Goal: Task Accomplishment & Management: Complete application form

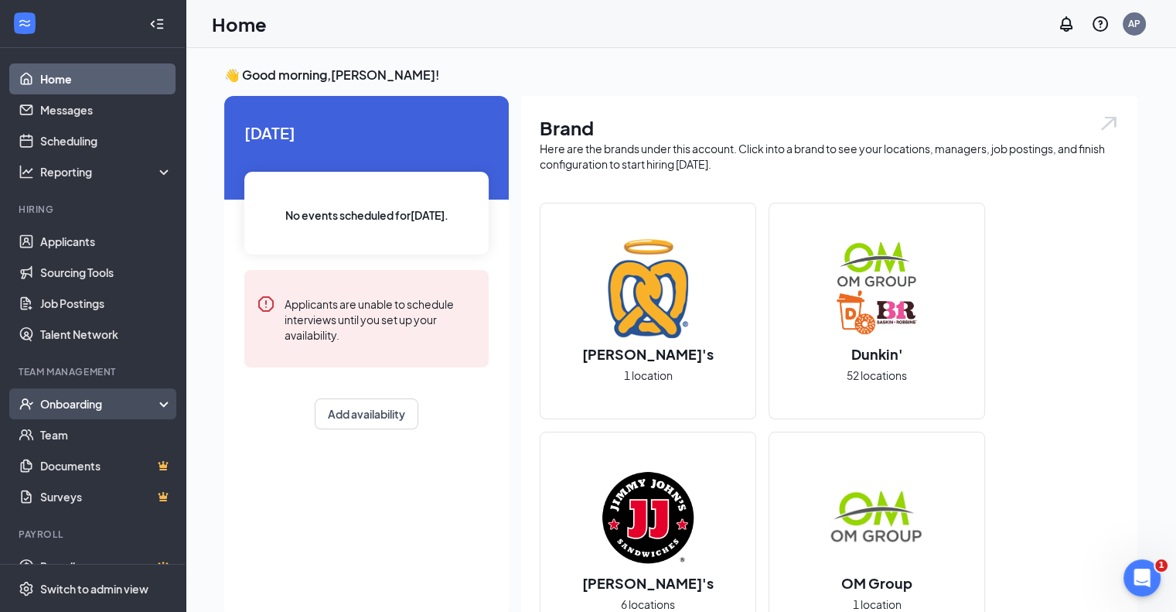
click at [85, 402] on div "Onboarding" at bounding box center [99, 403] width 119 height 15
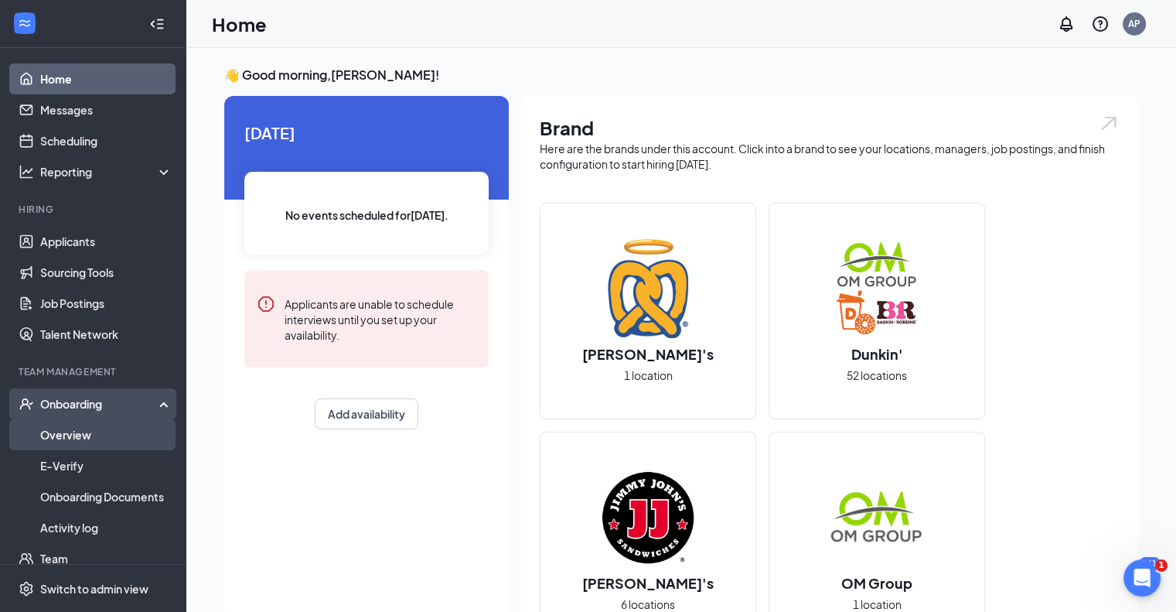
click at [84, 429] on link "Overview" at bounding box center [106, 434] width 132 height 31
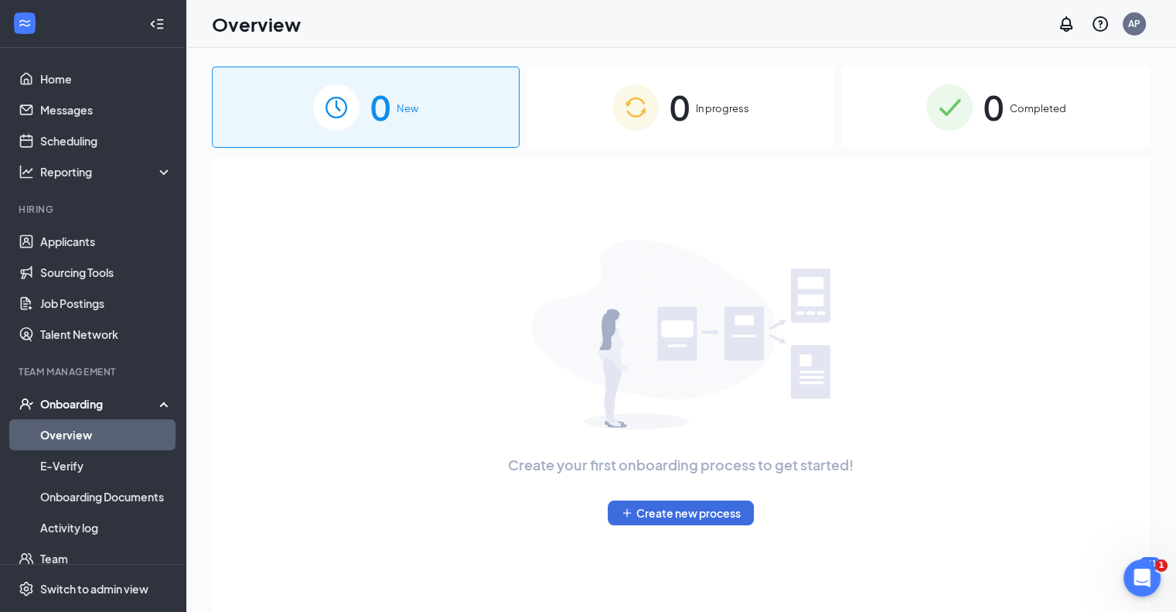
click at [438, 104] on div "0 New" at bounding box center [366, 107] width 308 height 81
click at [455, 110] on div "0 New" at bounding box center [366, 107] width 308 height 81
click at [423, 101] on div "0 New" at bounding box center [366, 107] width 308 height 81
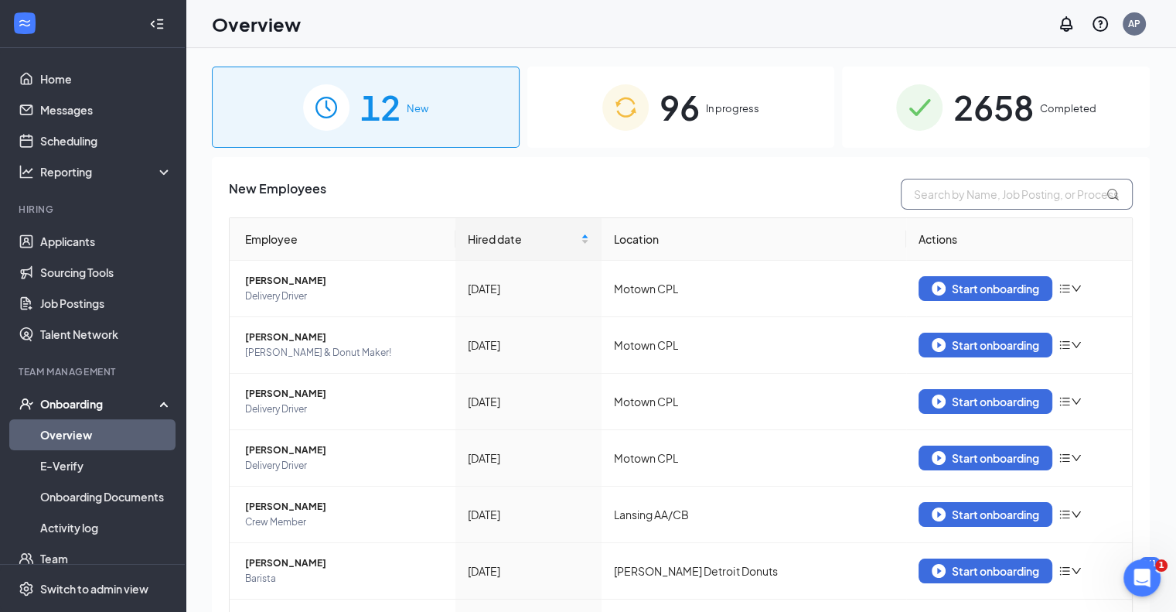
click at [949, 190] on input "text" at bounding box center [1017, 194] width 232 height 31
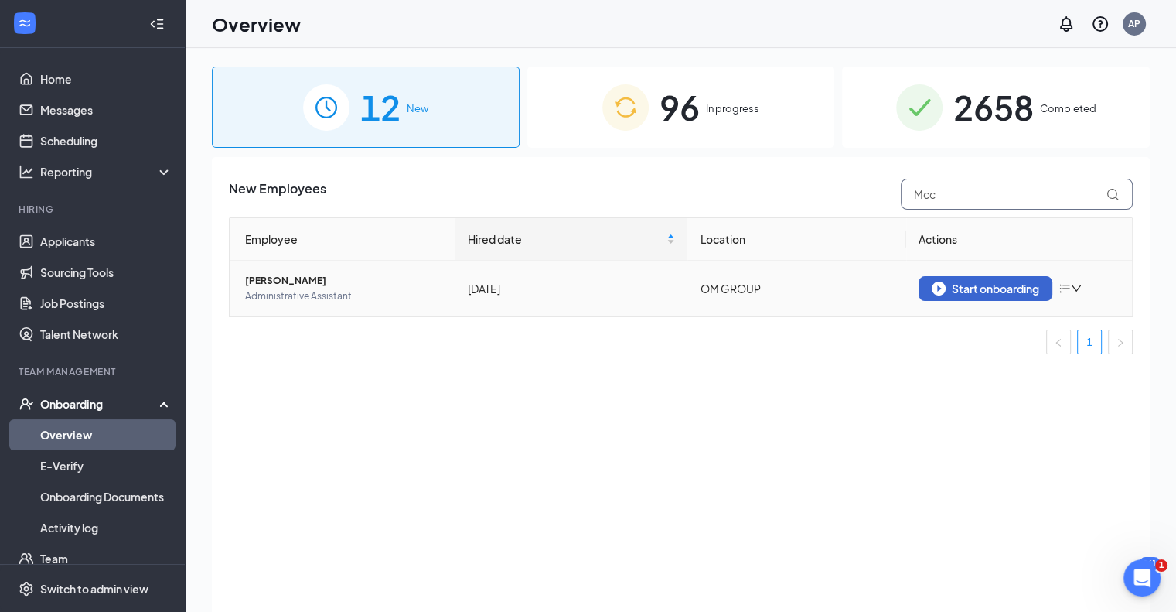
type input "Mcc"
click at [995, 282] on div "Start onboarding" at bounding box center [986, 289] width 108 height 14
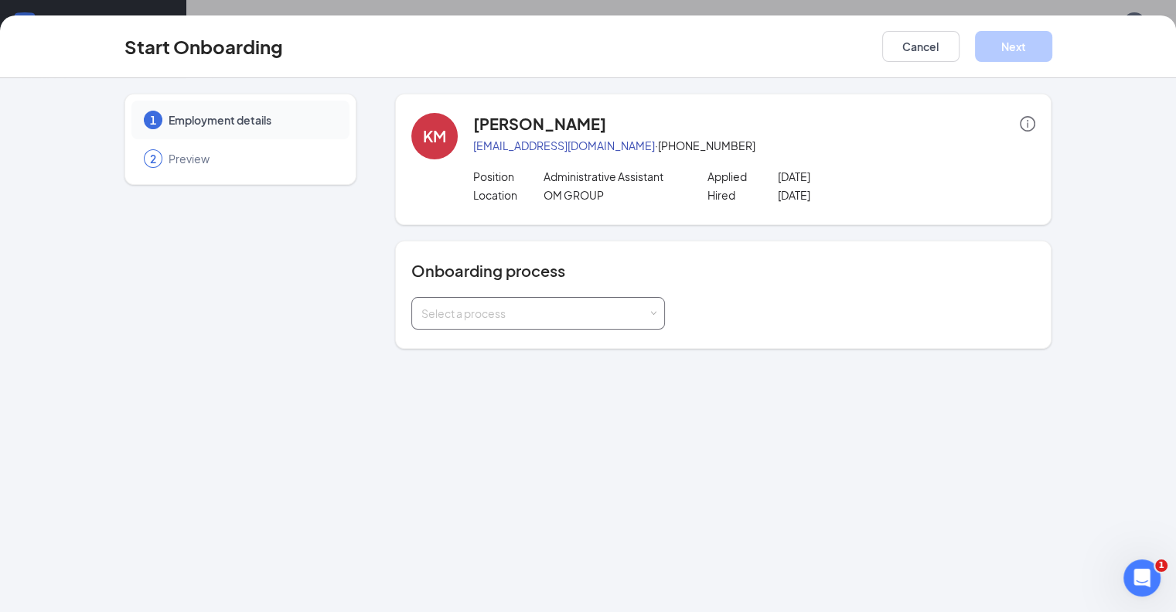
click at [450, 309] on div "Select a process" at bounding box center [535, 313] width 227 height 15
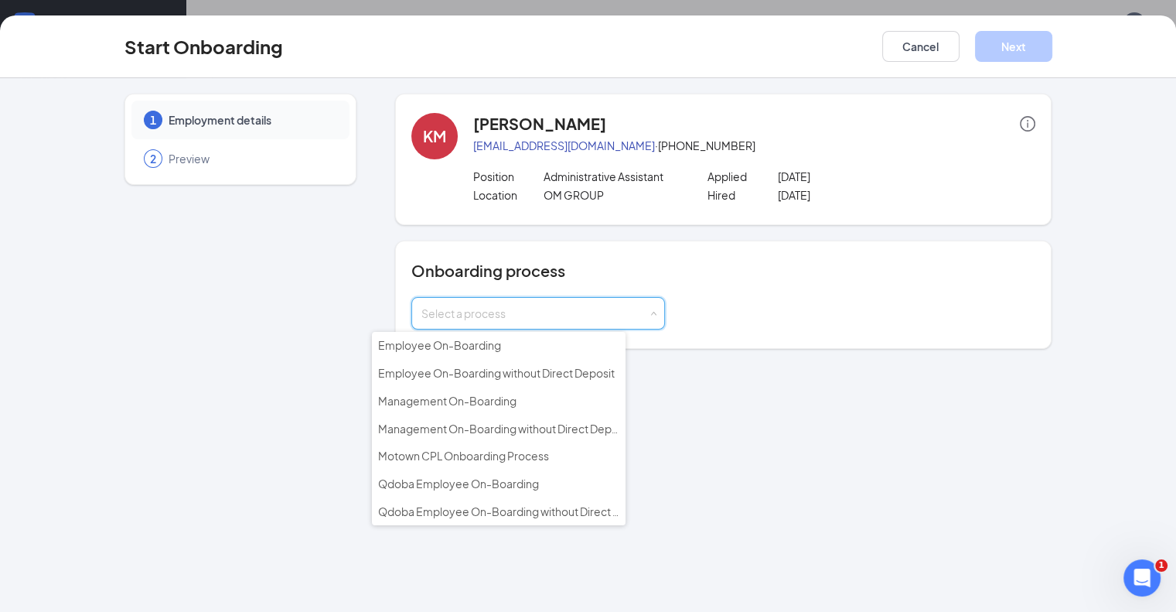
click at [1036, 128] on icon "info-circle" at bounding box center [1027, 123] width 15 height 15
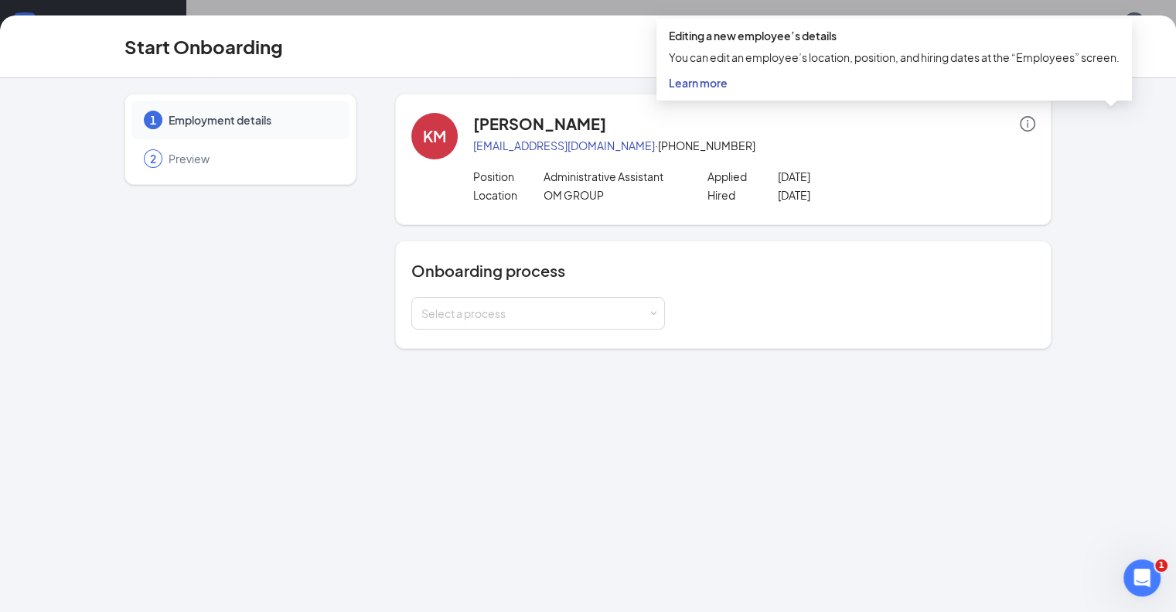
click at [242, 187] on div "1 Employment details 2 Preview" at bounding box center [241, 221] width 232 height 255
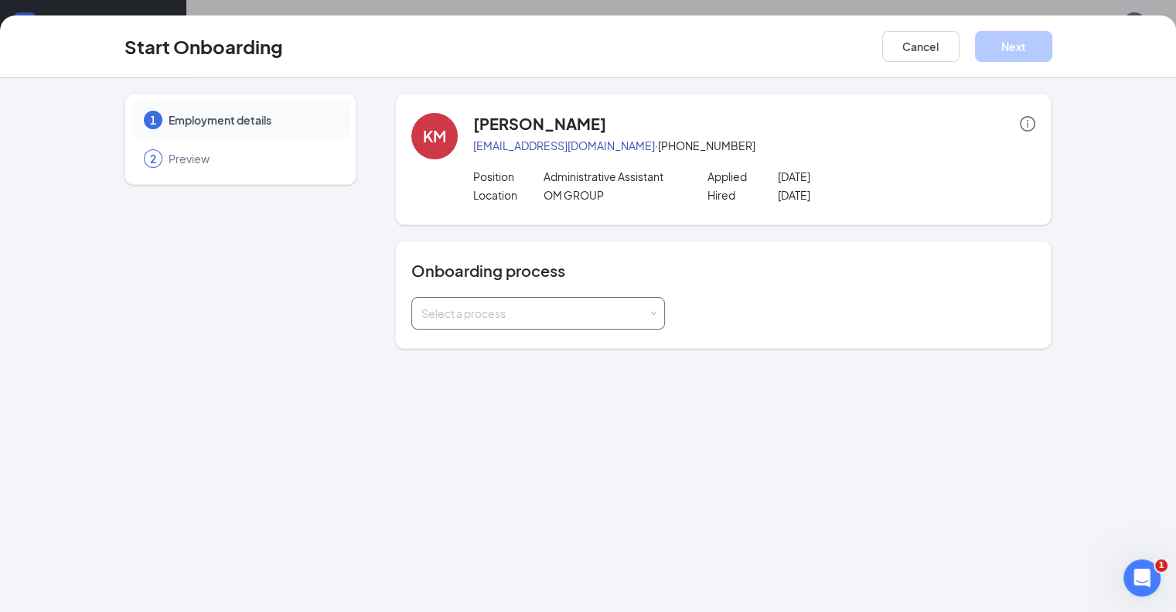
click at [475, 308] on div "Select a process" at bounding box center [535, 313] width 227 height 15
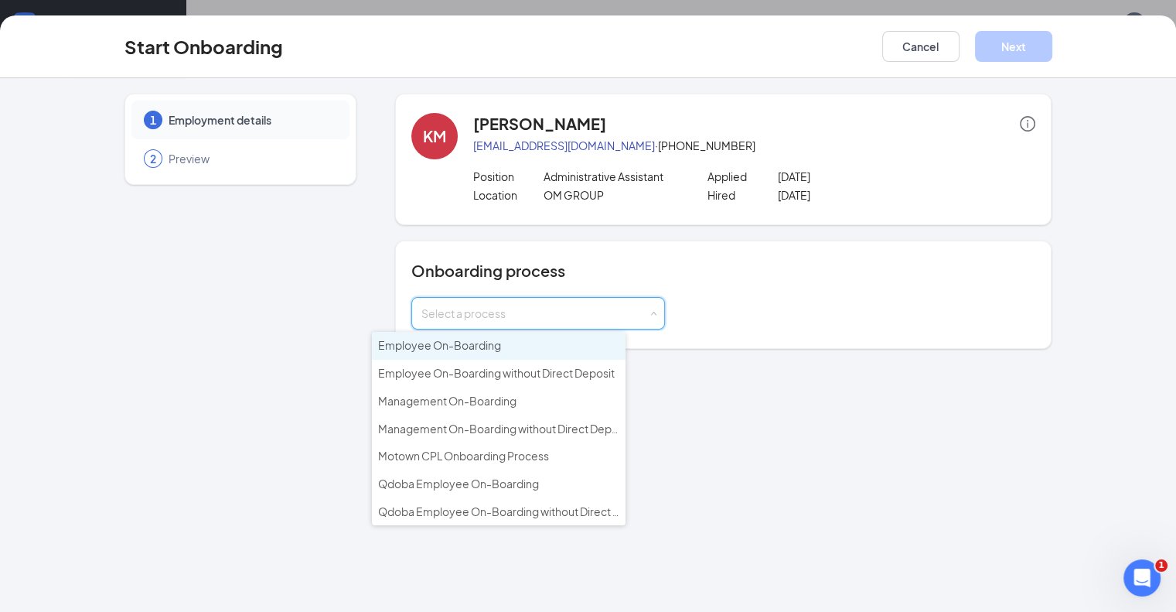
click at [437, 342] on span "Employee On-Boarding" at bounding box center [439, 345] width 123 height 14
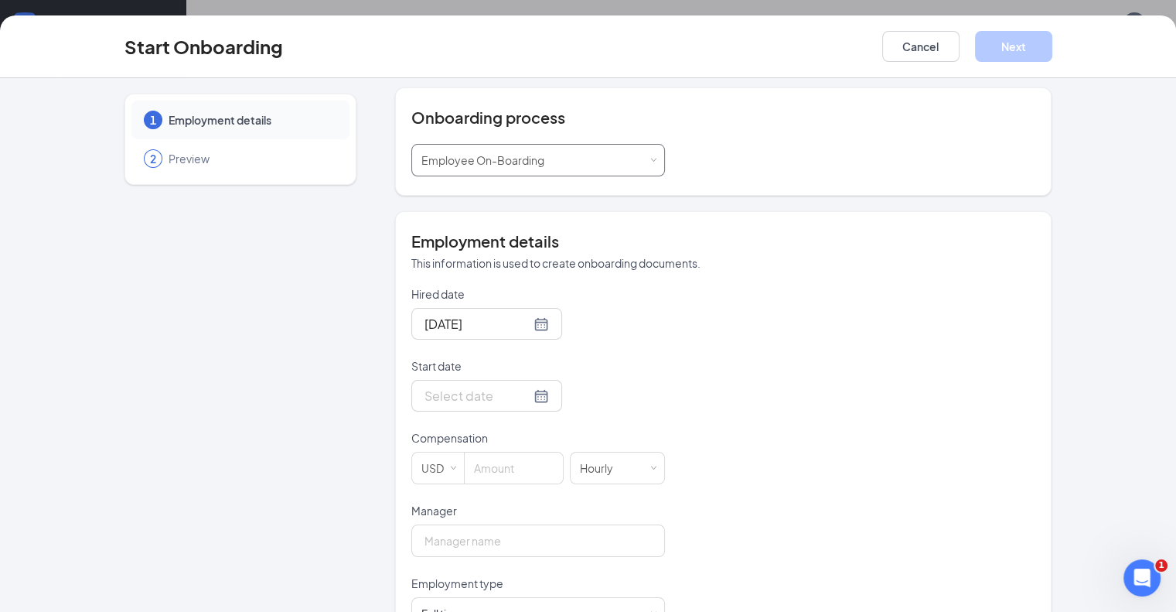
scroll to position [155, 0]
click at [425, 398] on input "Start date" at bounding box center [478, 393] width 106 height 19
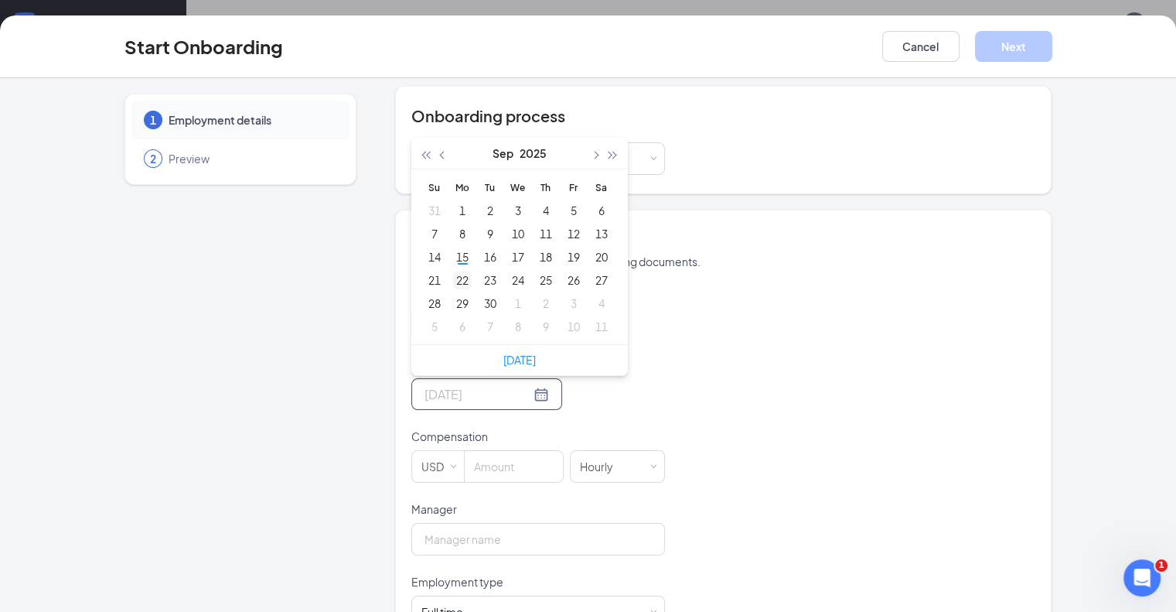
type input "[DATE]"
click at [453, 277] on div "22" at bounding box center [462, 280] width 19 height 19
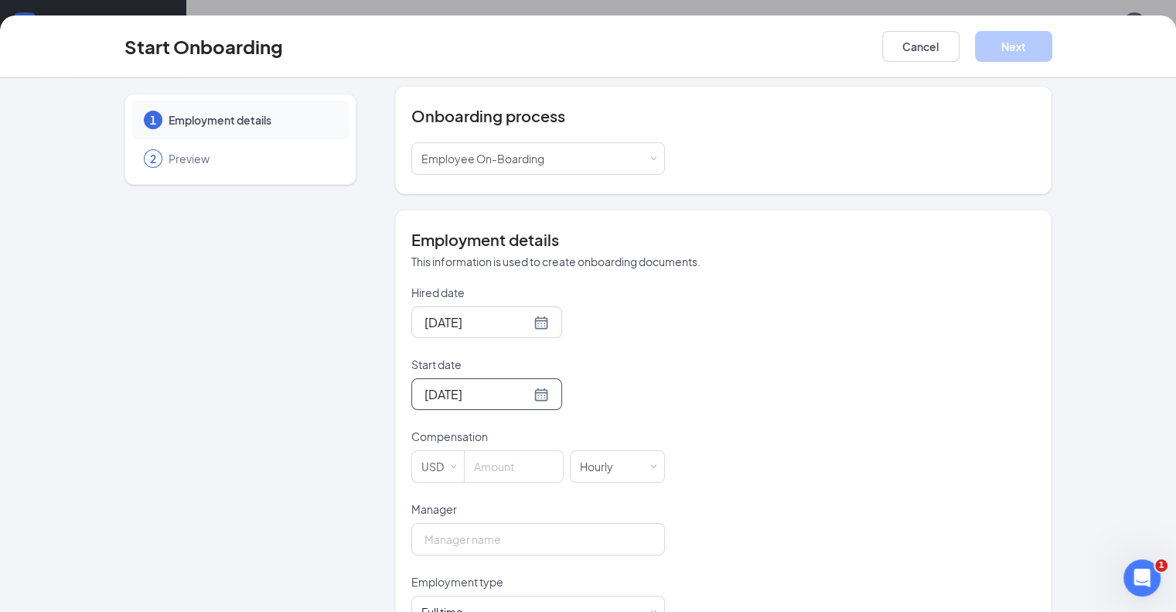
drag, startPoint x: 767, startPoint y: 377, endPoint x: 684, endPoint y: 370, distance: 83.1
click at [767, 376] on div "Hired date [DATE] Start date [DATE] [DATE] Su Mo Tu We Th Fr Sa 31 1 2 3 4 5 6 …" at bounding box center [723, 456] width 625 height 343
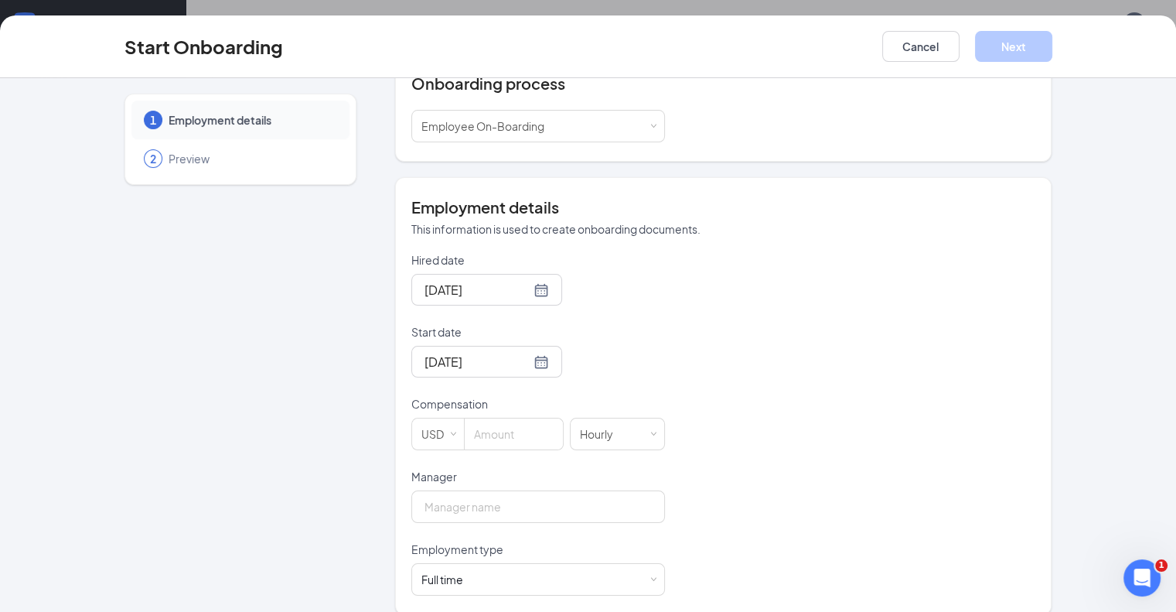
scroll to position [204, 0]
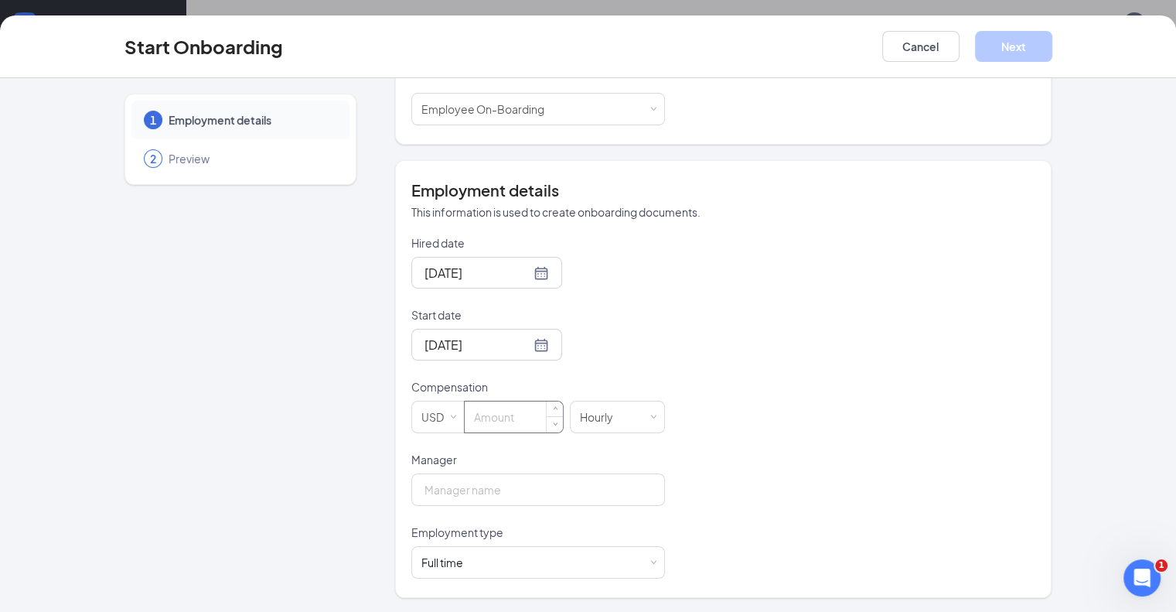
click at [501, 414] on input at bounding box center [514, 416] width 98 height 31
type input "18"
click at [633, 338] on div "Hired date [DATE] Start date [DATE] [DATE] Su Mo Tu We Th Fr Sa 31 1 2 3 4 5 6 …" at bounding box center [723, 406] width 625 height 343
click at [411, 479] on input "Manager" at bounding box center [538, 489] width 254 height 32
type input "M"
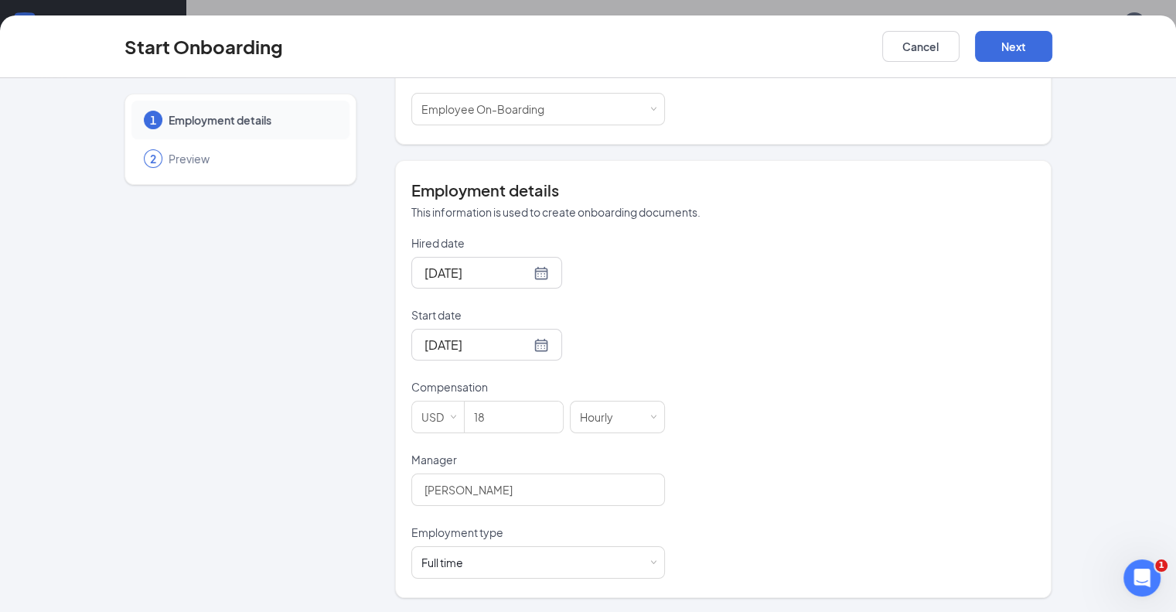
click at [691, 349] on div "Hired date [DATE] Start date [DATE] [DATE] Su Mo Tu We Th Fr Sa 31 1 2 3 4 5 6 …" at bounding box center [723, 406] width 625 height 343
click at [443, 557] on div "Full time Works 30+ hours per week and is reasonably expected to work" at bounding box center [539, 562] width 234 height 31
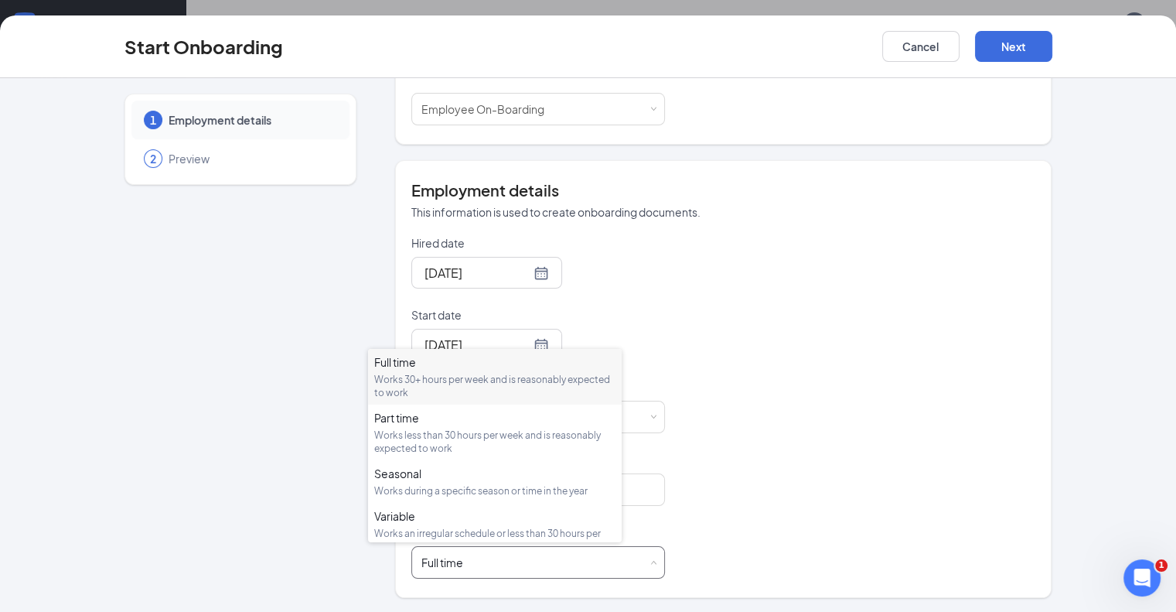
click at [431, 385] on div "Works 30+ hours per week and is reasonably expected to work" at bounding box center [494, 386] width 241 height 26
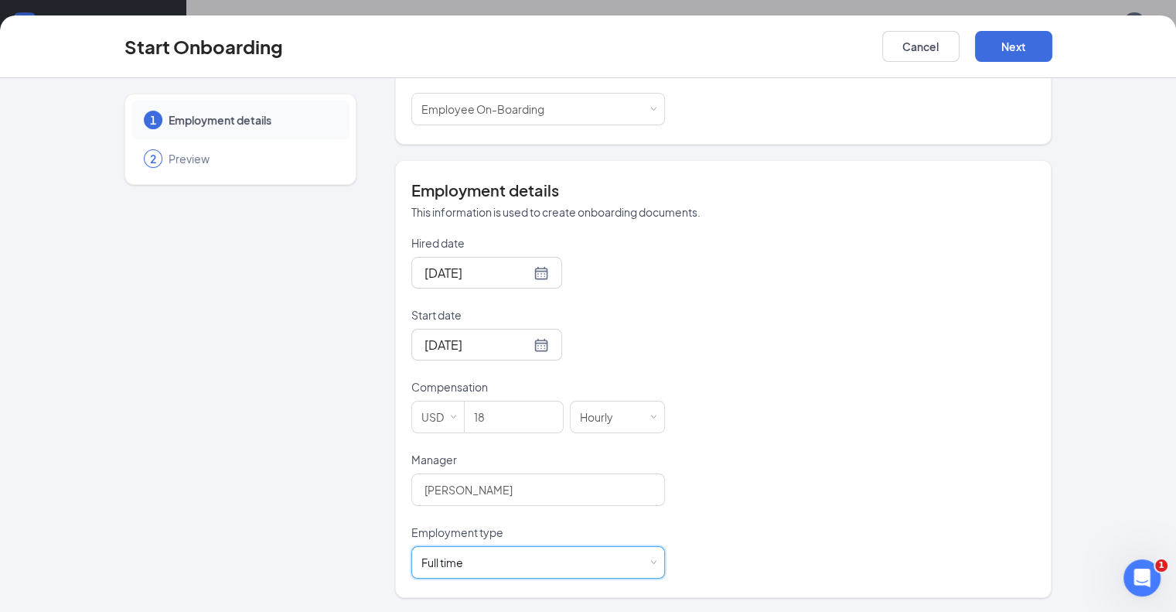
click at [845, 335] on div "Hired date [DATE] Start date [DATE] [DATE] Su Mo Tu We Th Fr Sa 31 1 2 3 4 5 6 …" at bounding box center [723, 406] width 625 height 343
click at [452, 488] on input "[PERSON_NAME]" at bounding box center [538, 489] width 254 height 32
type input "[PERSON_NAME]"
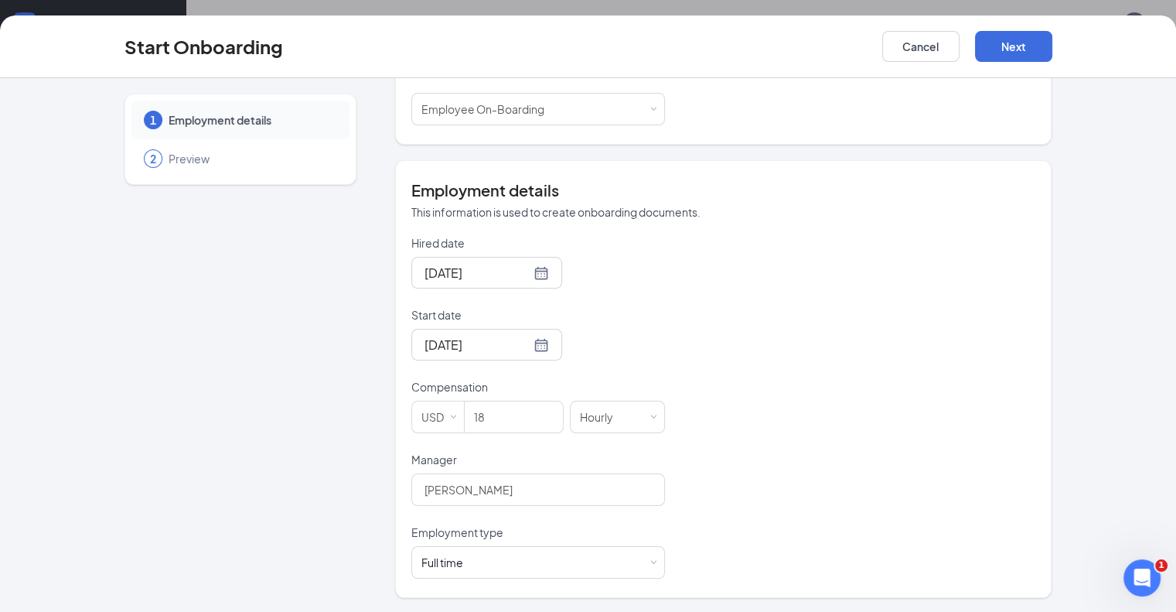
click at [645, 329] on div "Hired date [DATE] Start date [DATE] [DATE] Su Mo Tu We Th Fr Sa 31 1 2 3 4 5 6 …" at bounding box center [723, 406] width 625 height 343
click at [447, 558] on div "Full time Works 30+ hours per week and is reasonably expected to work" at bounding box center [539, 562] width 234 height 31
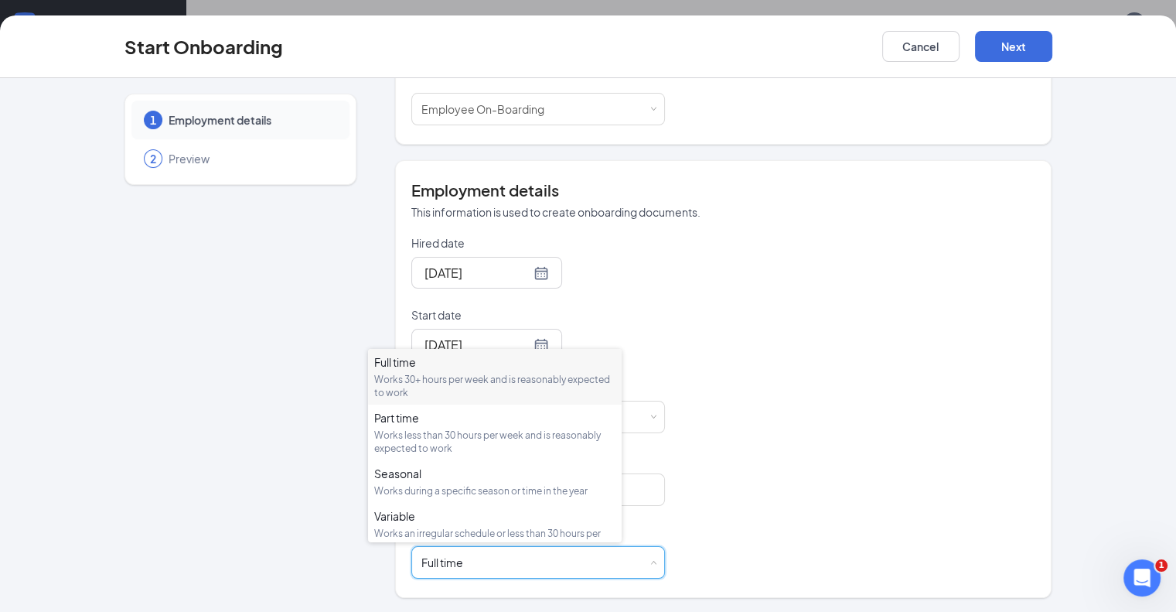
click at [652, 261] on div "Hired date [DATE] Start date [DATE] [DATE] Su Mo Tu We Th Fr Sa 31 1 2 3 4 5 6 …" at bounding box center [723, 406] width 625 height 343
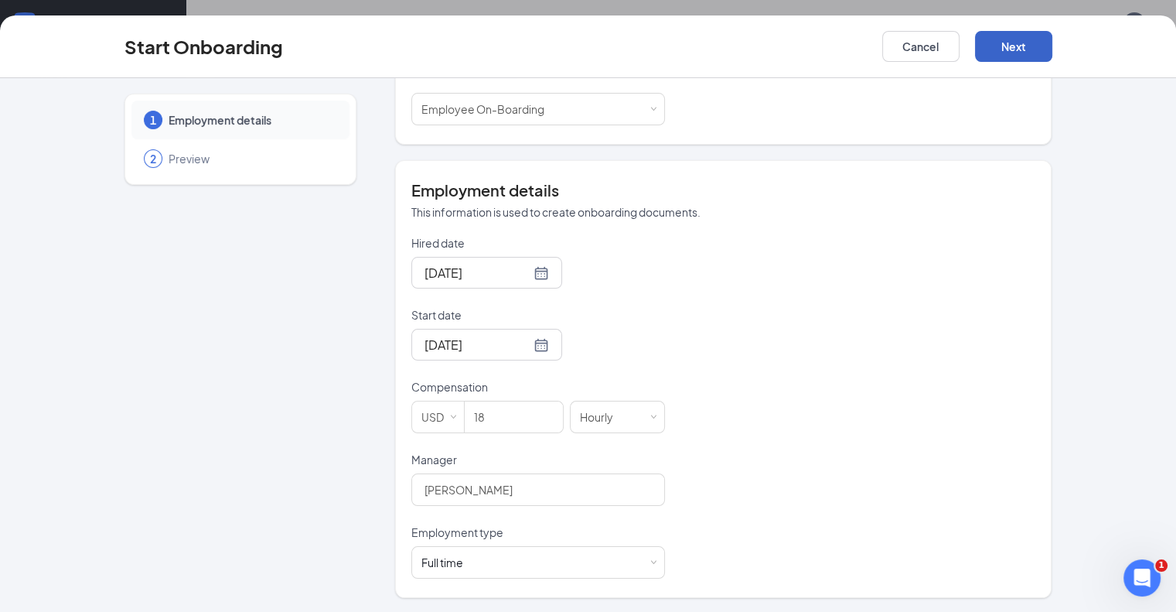
click at [1053, 43] on button "Next" at bounding box center [1013, 46] width 77 height 31
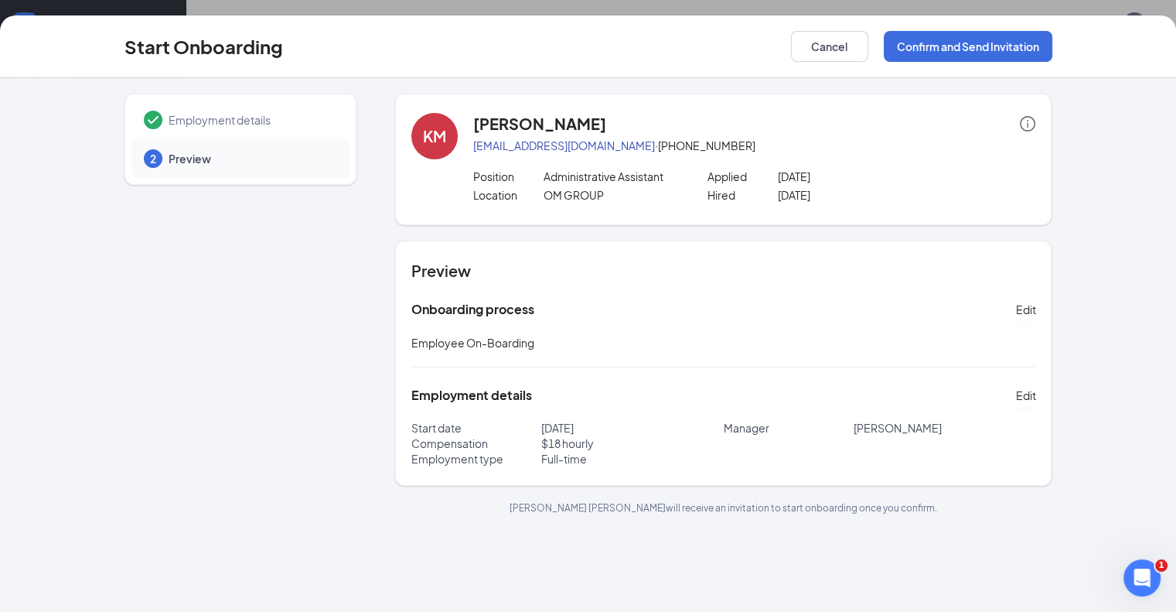
scroll to position [0, 0]
click at [1035, 49] on button "Confirm and Send Invitation" at bounding box center [968, 46] width 169 height 31
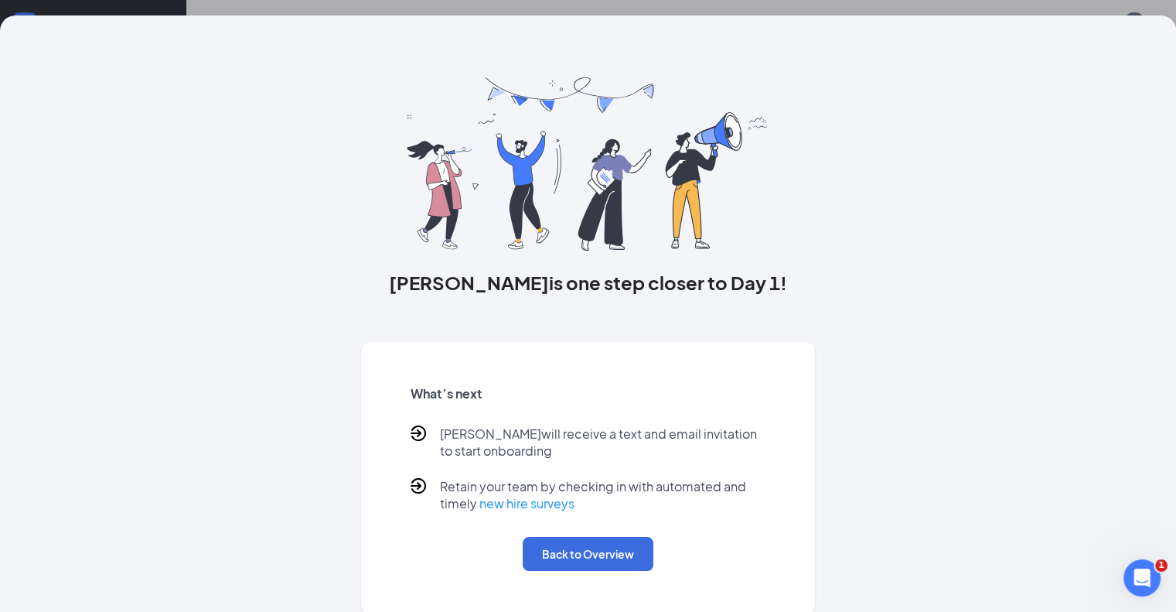
scroll to position [19, 0]
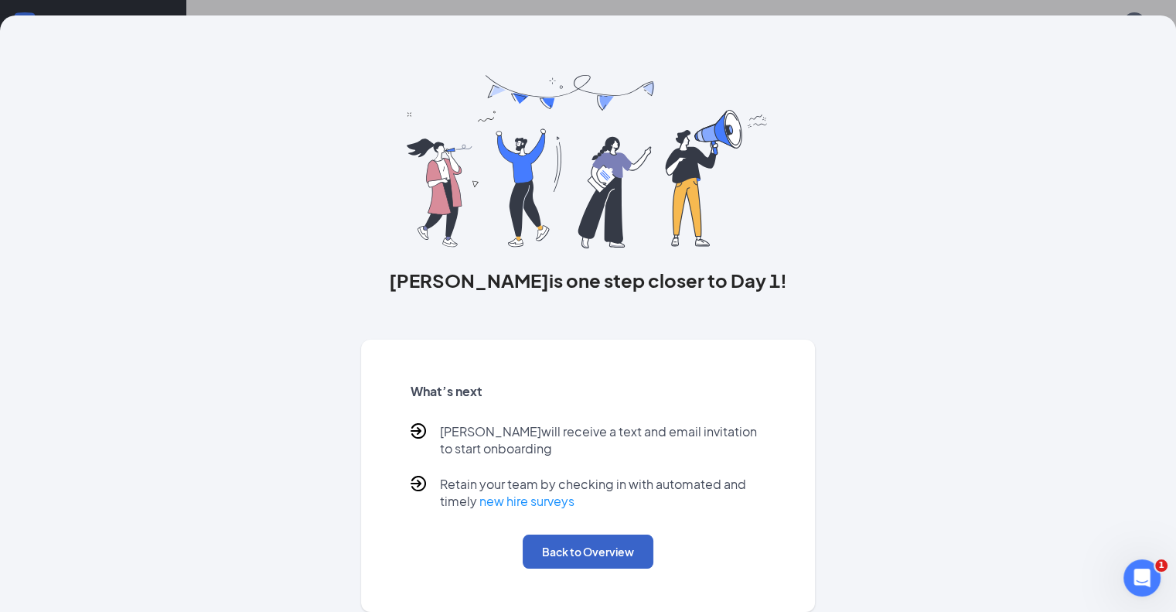
click at [587, 565] on button "Back to Overview" at bounding box center [588, 551] width 131 height 34
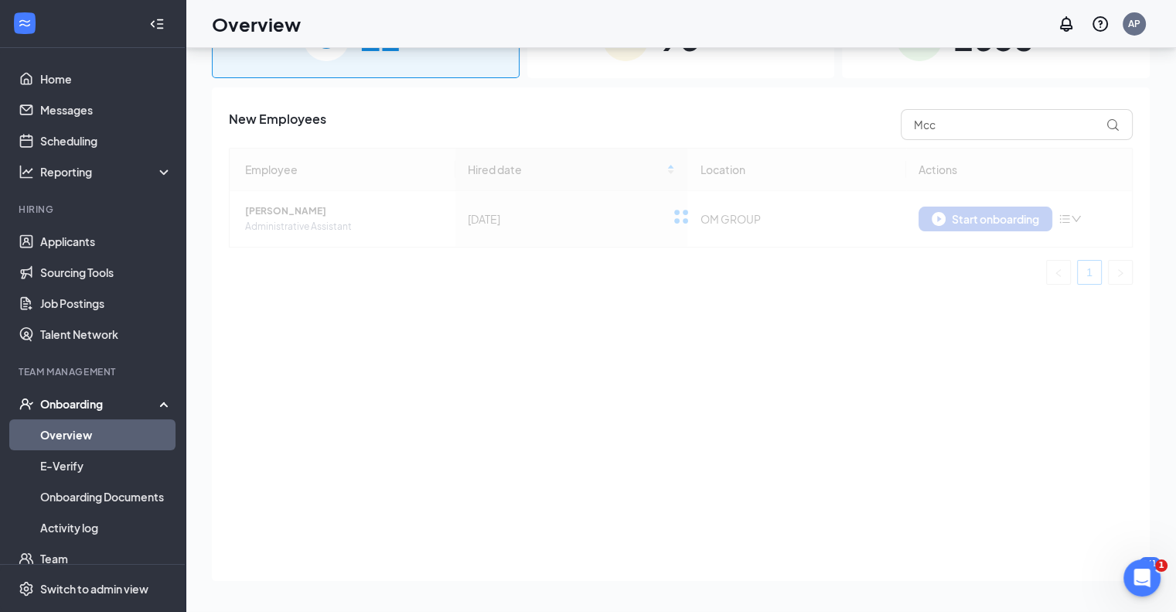
scroll to position [0, 0]
